Goal: Use online tool/utility: Utilize a website feature to perform a specific function

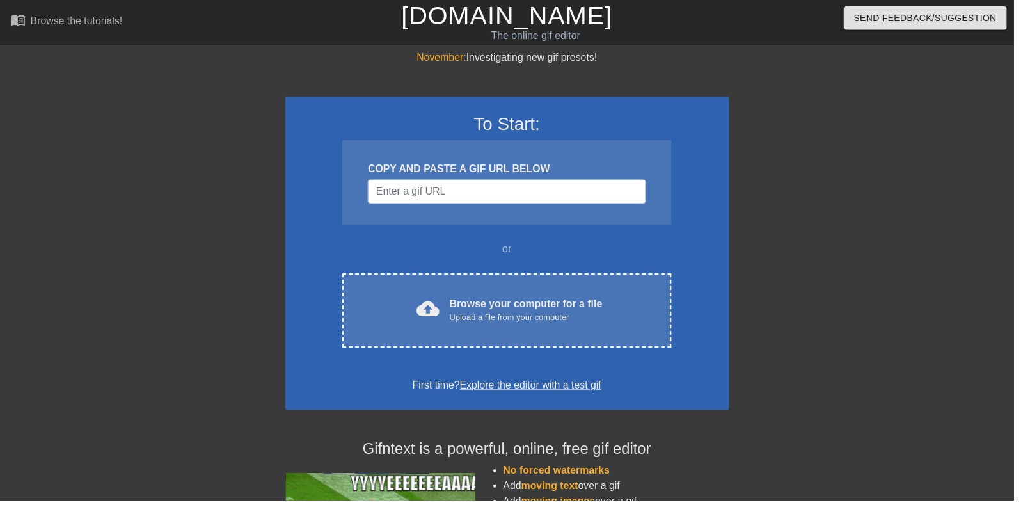
click at [566, 324] on div "Upload a file from your computer" at bounding box center [531, 320] width 154 height 13
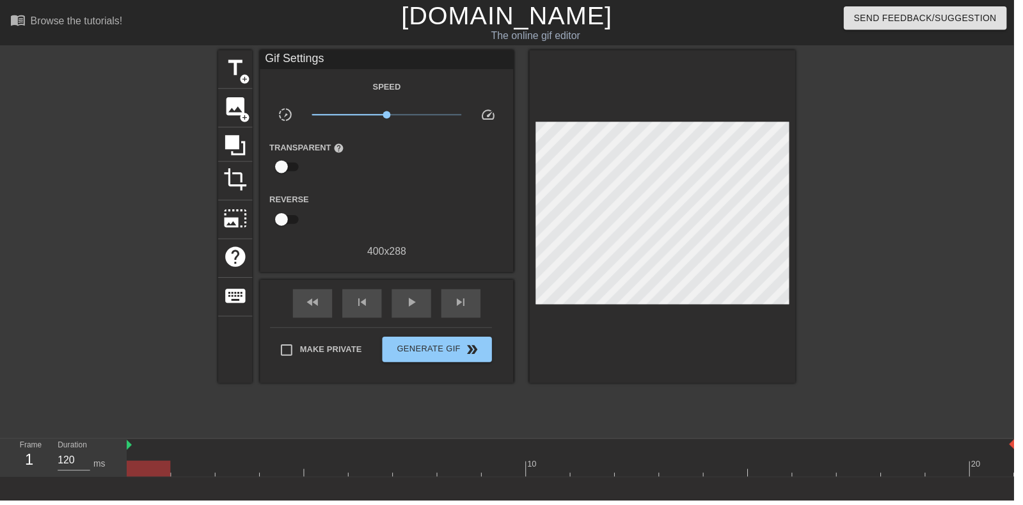
click at [234, 108] on span "image" at bounding box center [237, 107] width 24 height 24
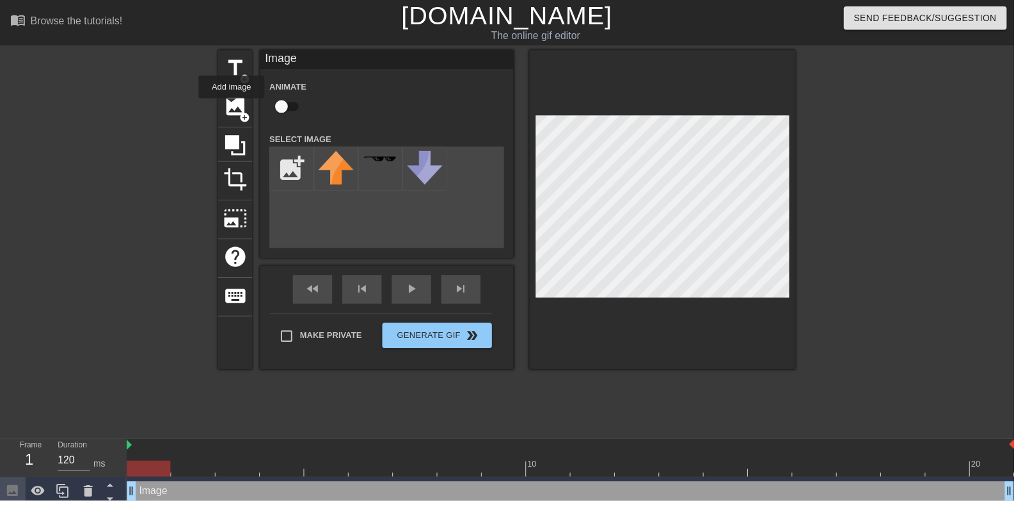
click at [276, 103] on input "checkbox" at bounding box center [284, 107] width 73 height 24
checkbox input "true"
click at [289, 167] on input "file" at bounding box center [295, 170] width 44 height 44
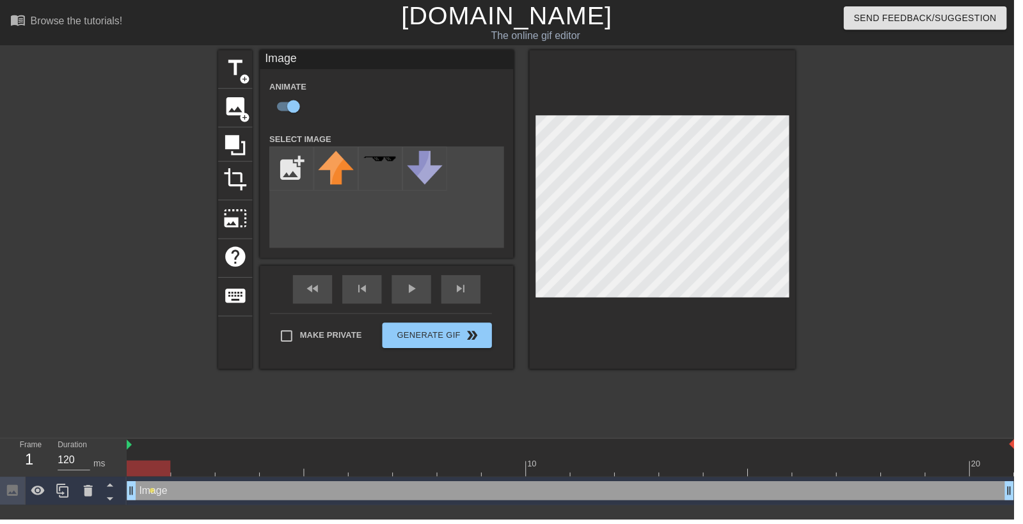
type input "C:\fakepath\98767896546788.png"
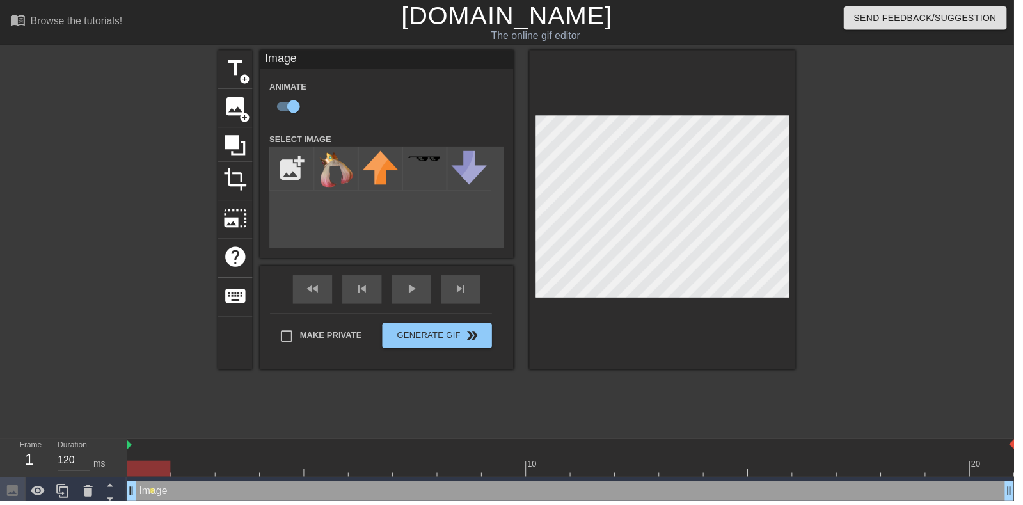
click at [331, 175] on img at bounding box center [339, 171] width 36 height 38
click at [404, 290] on div "fast_rewind skip_previous play_arrow skip_next" at bounding box center [390, 292] width 209 height 48
click at [411, 296] on div "play_arrow" at bounding box center [415, 292] width 40 height 29
click at [231, 106] on span "image" at bounding box center [237, 107] width 24 height 24
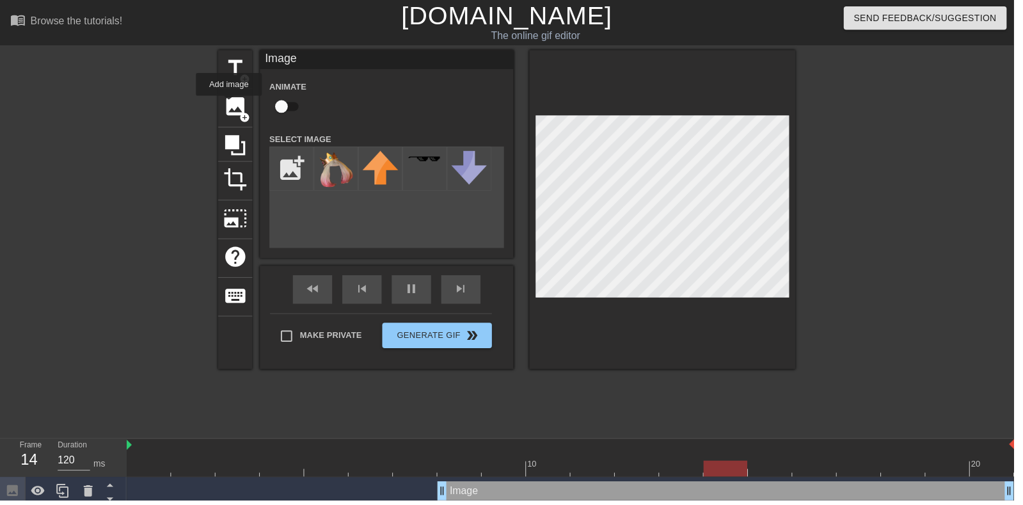
click at [281, 113] on input "checkbox" at bounding box center [284, 107] width 73 height 24
checkbox input "true"
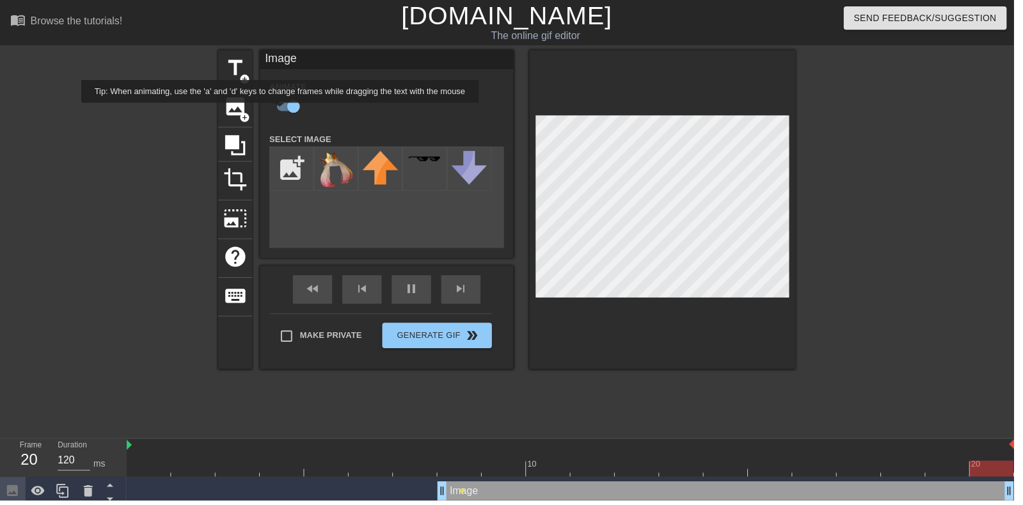
click at [287, 154] on input "file" at bounding box center [295, 170] width 44 height 44
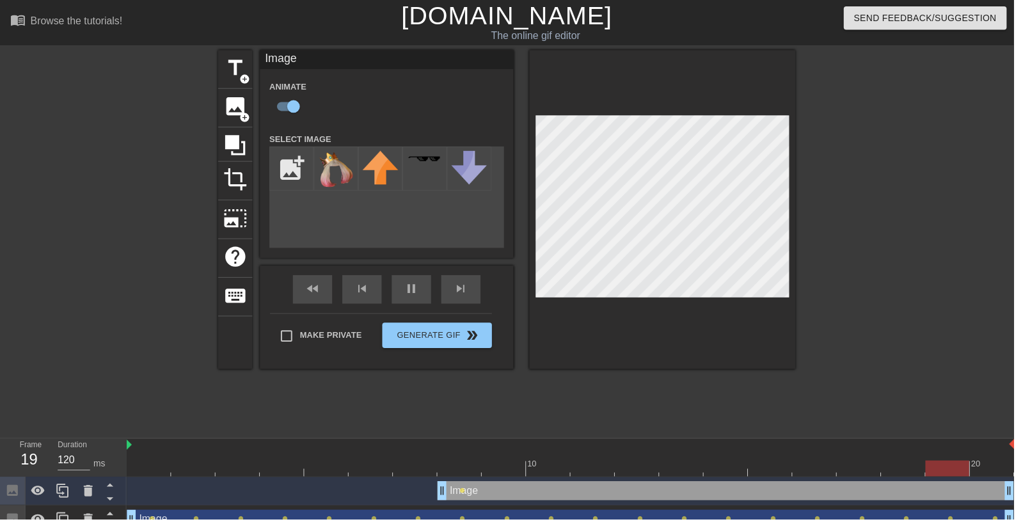
type input "C:\fakepath\98765738384724.png"
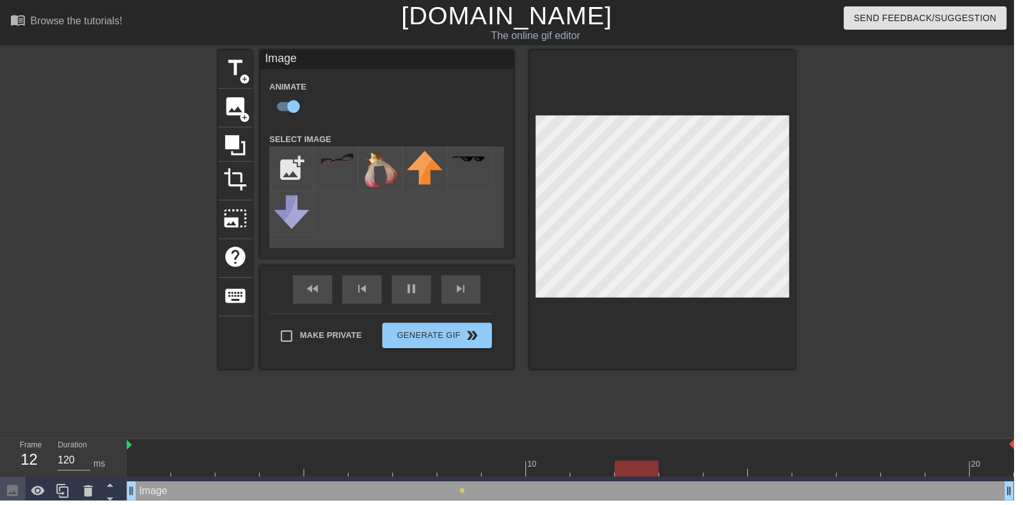
click at [346, 165] on img at bounding box center [339, 160] width 36 height 15
click at [408, 303] on div "pause" at bounding box center [415, 292] width 40 height 29
